Goal: Information Seeking & Learning: Learn about a topic

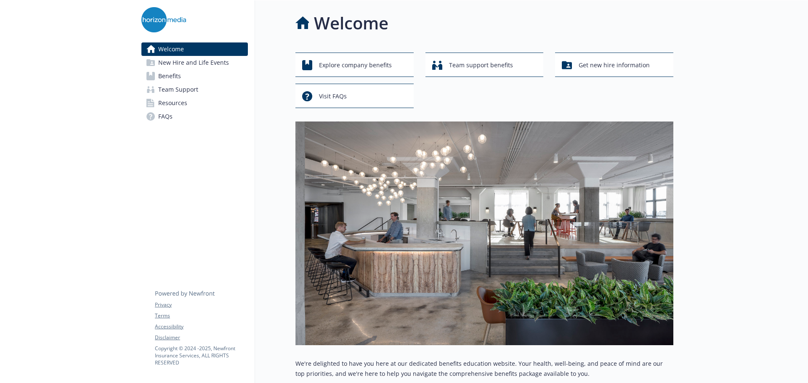
click at [178, 74] on span "Benefits" at bounding box center [169, 75] width 23 height 13
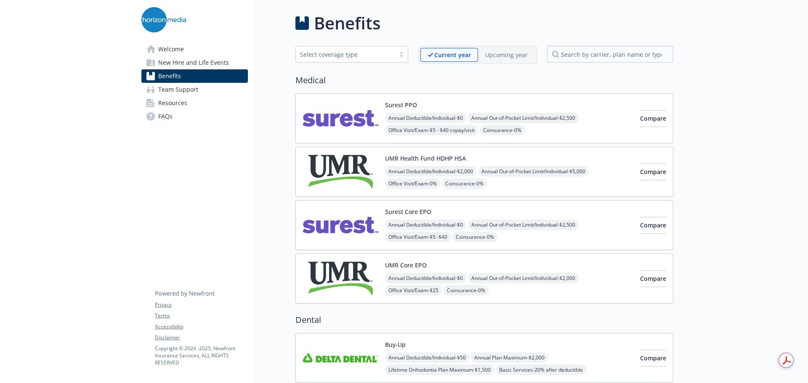
click at [337, 157] on img at bounding box center [341, 172] width 76 height 36
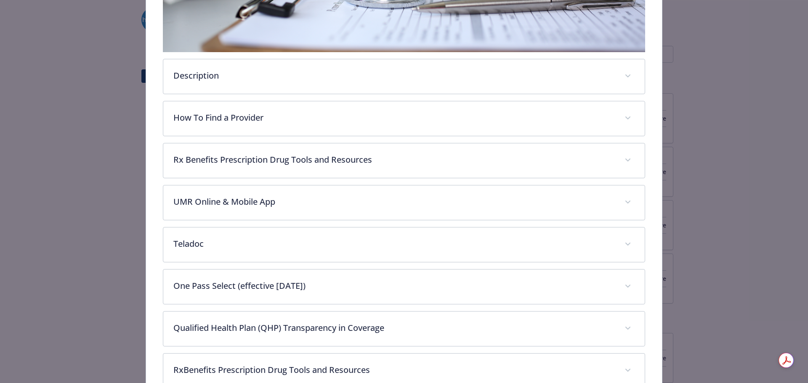
scroll to position [311, 0]
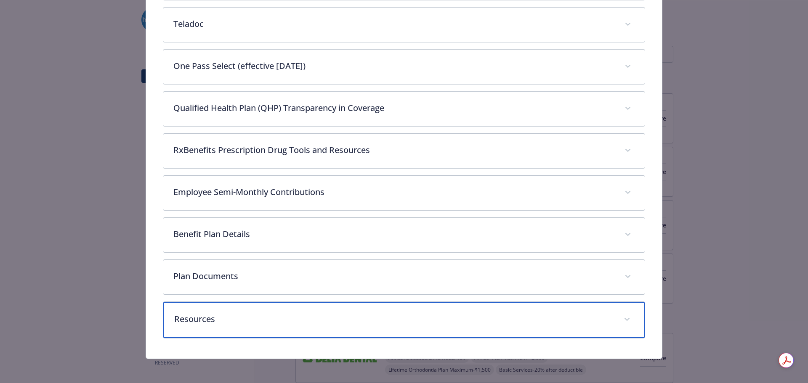
click at [277, 314] on p "Resources" at bounding box center [394, 319] width 440 height 13
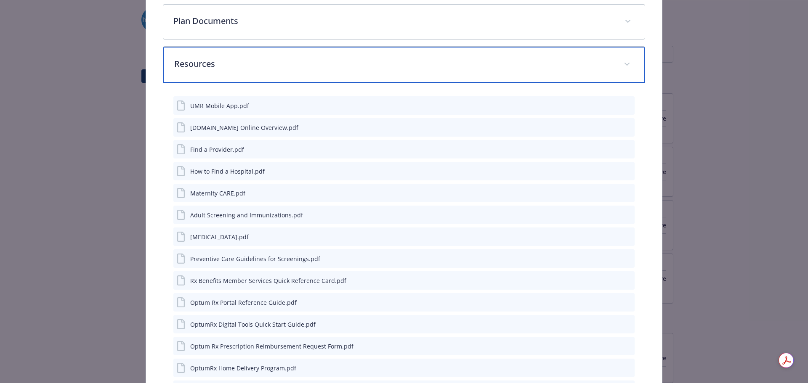
scroll to position [637, 0]
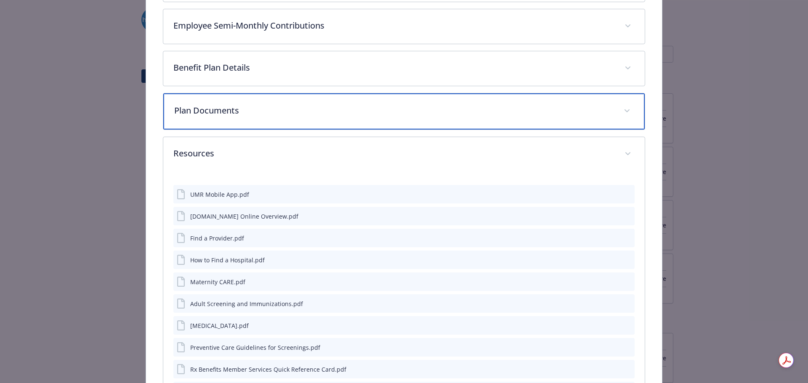
click at [265, 104] on p "Plan Documents" at bounding box center [394, 110] width 440 height 13
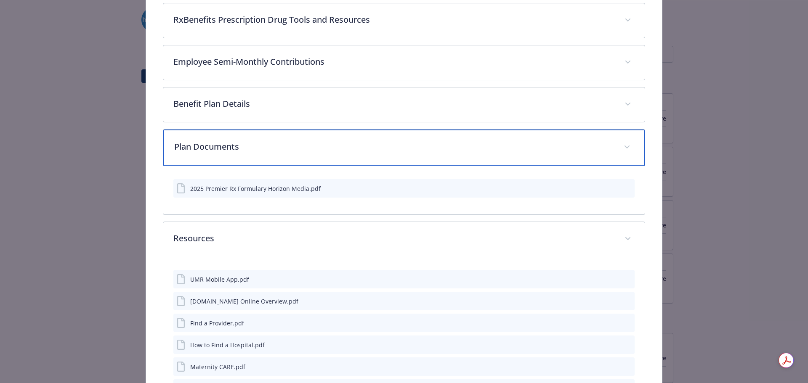
scroll to position [553, 0]
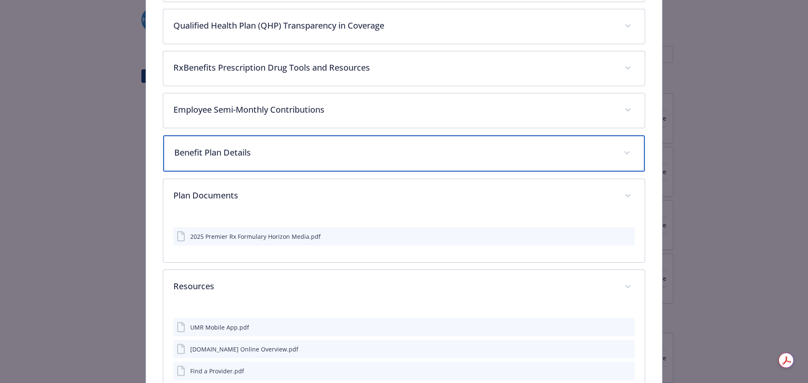
click at [400, 143] on div "Benefit Plan Details" at bounding box center [404, 154] width 482 height 36
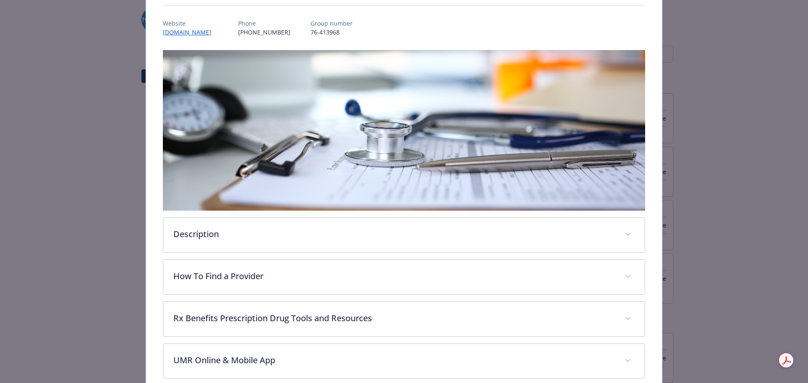
scroll to position [0, 0]
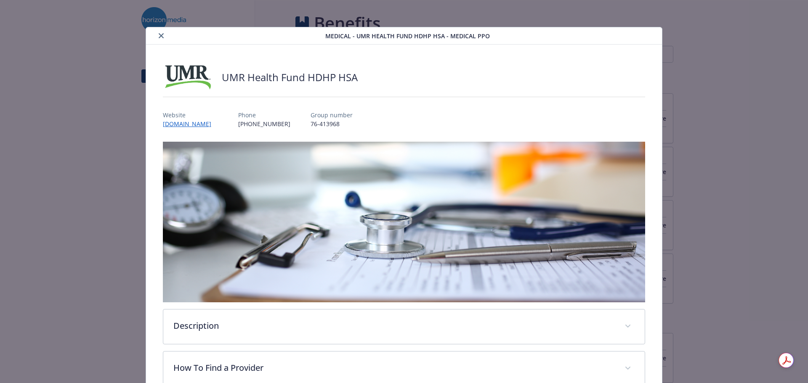
click at [163, 36] on button "close" at bounding box center [161, 36] width 10 height 10
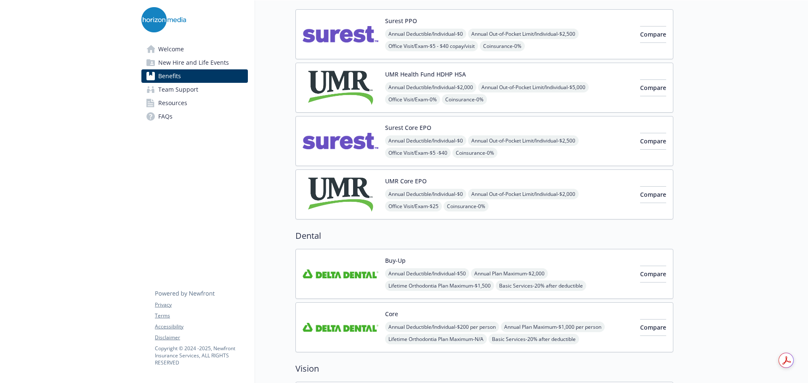
click at [354, 190] on img at bounding box center [341, 195] width 76 height 36
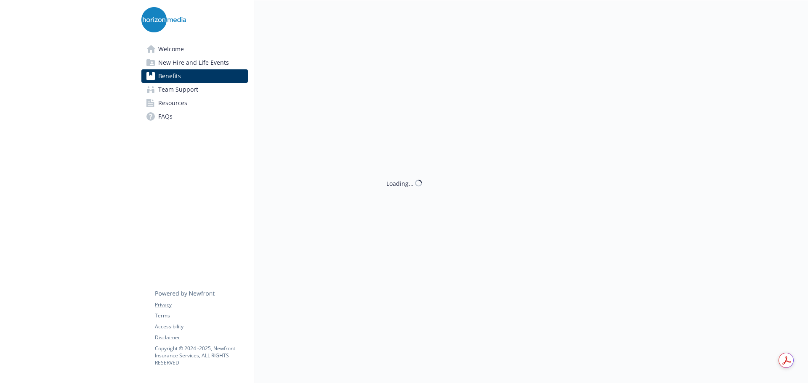
scroll to position [84, 0]
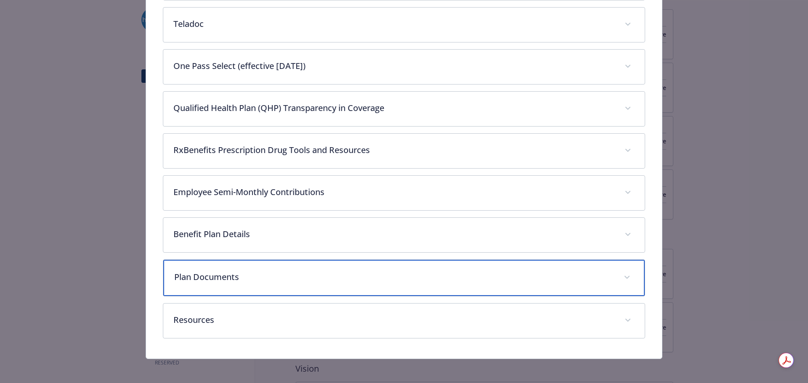
click at [365, 269] on div "Plan Documents" at bounding box center [404, 278] width 482 height 36
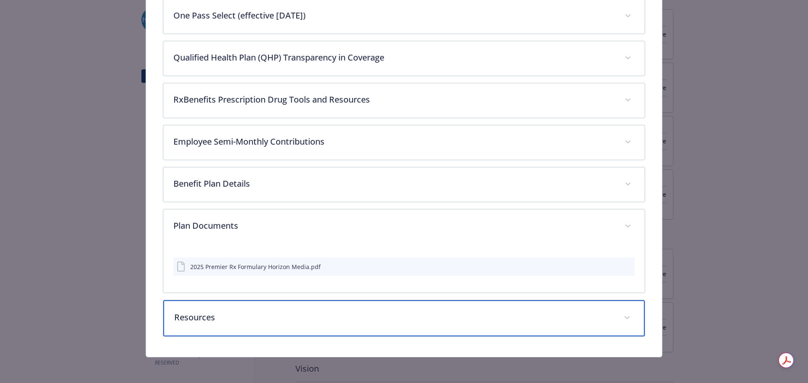
click at [348, 321] on p "Resources" at bounding box center [394, 317] width 440 height 13
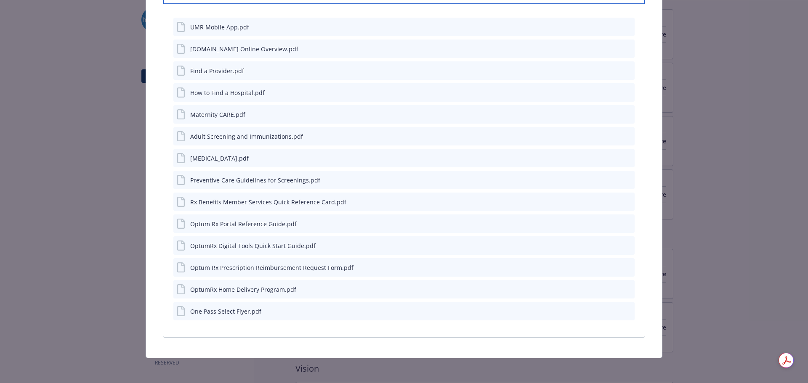
scroll to position [854, 0]
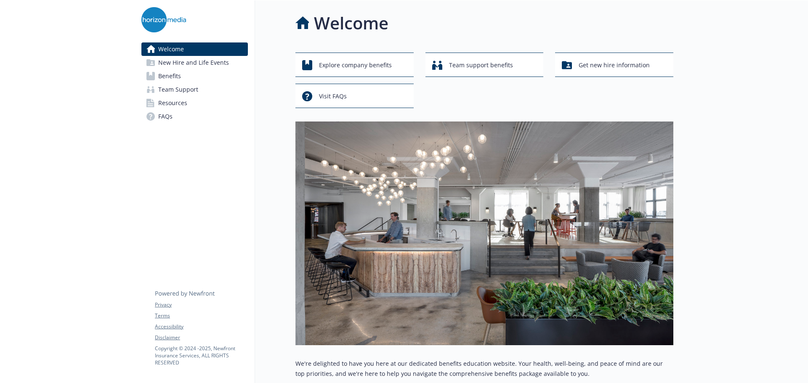
click at [177, 78] on span "Benefits" at bounding box center [169, 75] width 23 height 13
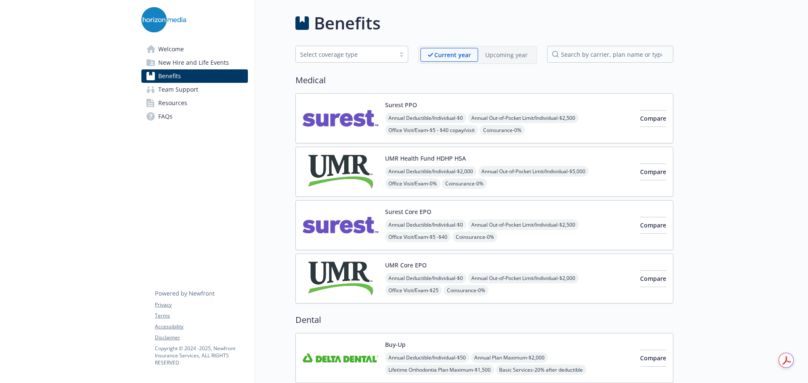
click at [346, 168] on img at bounding box center [341, 172] width 76 height 36
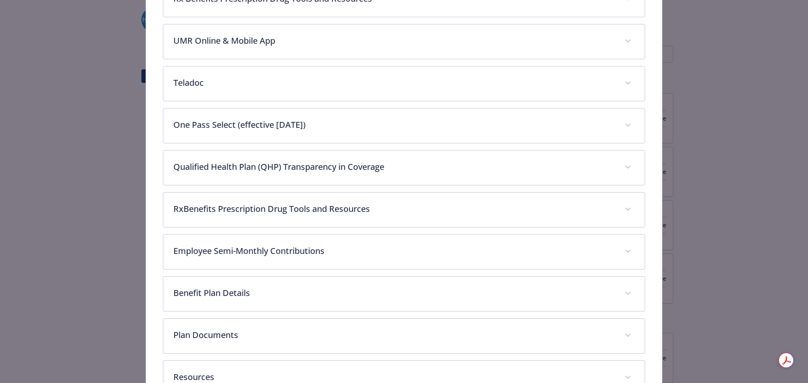
scroll to position [446, 0]
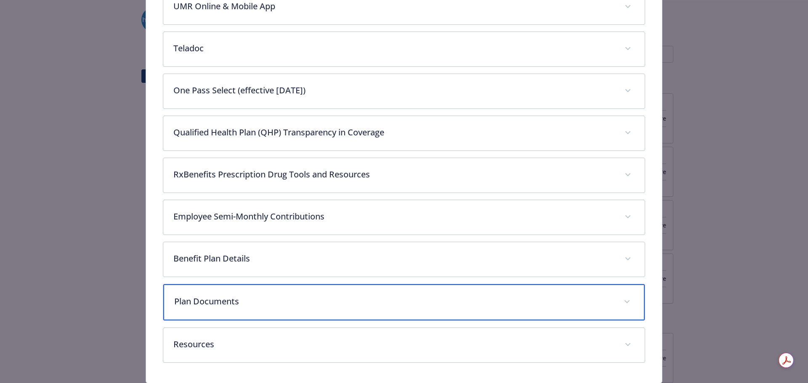
click at [321, 293] on div "Plan Documents" at bounding box center [404, 303] width 482 height 36
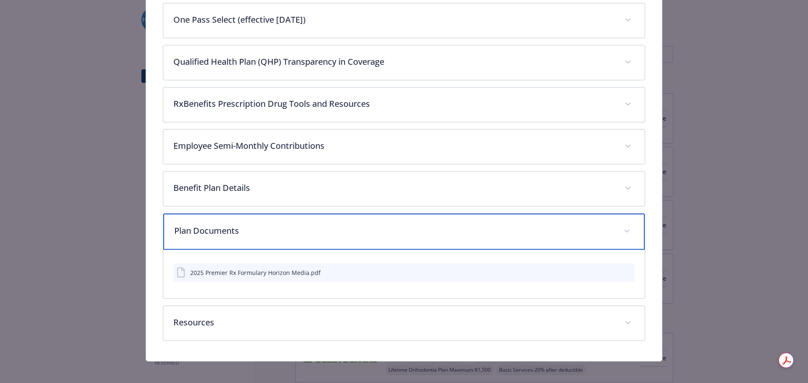
scroll to position [521, 0]
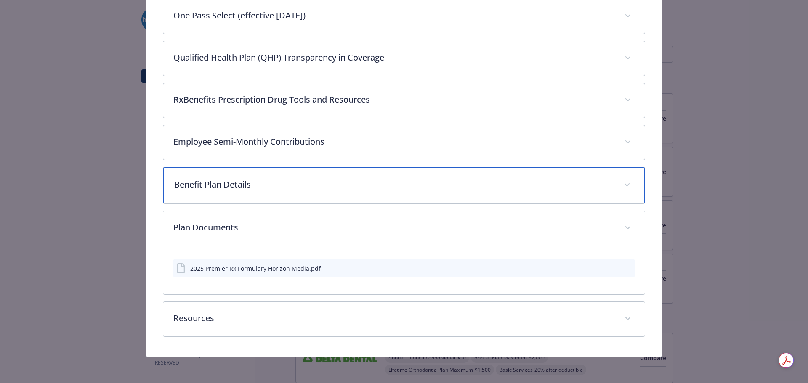
click at [330, 189] on p "Benefit Plan Details" at bounding box center [394, 184] width 440 height 13
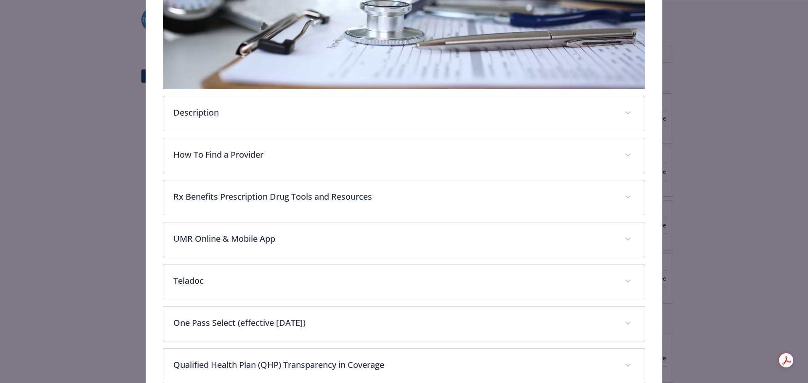
scroll to position [213, 0]
